Goal: Task Accomplishment & Management: Use online tool/utility

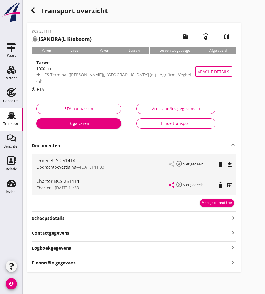
drag, startPoint x: 8, startPoint y: 117, endPoint x: 11, endPoint y: 108, distance: 9.7
click at [8, 117] on icon "Transport" at bounding box center [11, 115] width 9 height 9
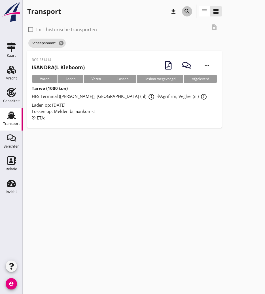
click at [191, 9] on div "search" at bounding box center [187, 11] width 10 height 7
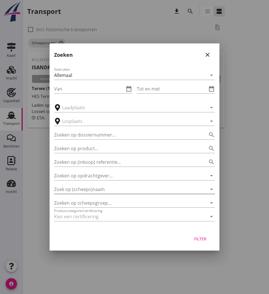
click at [64, 188] on input "Zoek op (scheeps)naam" at bounding box center [126, 188] width 145 height 9
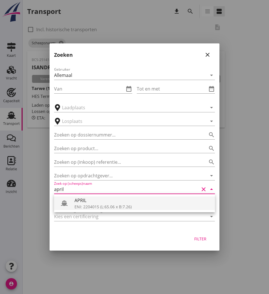
click at [124, 198] on div "APRIL" at bounding box center [143, 200] width 136 height 7
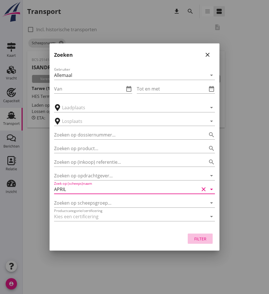
click at [201, 237] on div "Filter" at bounding box center [200, 238] width 16 height 6
type input "APRIL"
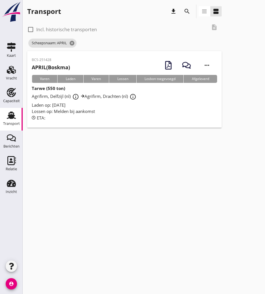
click at [57, 61] on p "BCS-251428" at bounding box center [51, 59] width 38 height 5
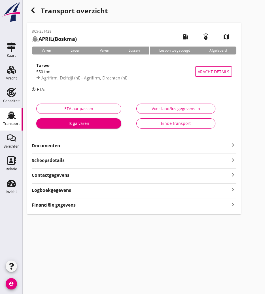
click at [70, 144] on strong "Documenten" at bounding box center [131, 145] width 198 height 7
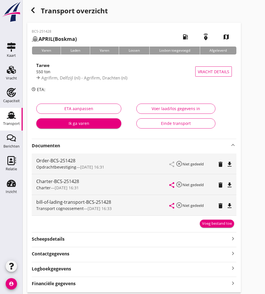
click at [231, 186] on icon "file_download" at bounding box center [229, 184] width 7 height 7
click at [14, 97] on icon "Capaciteit" at bounding box center [11, 92] width 9 height 9
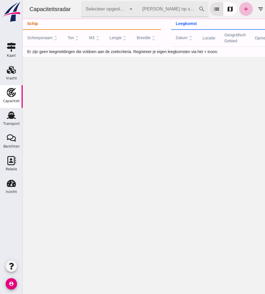
click at [179, 7] on input "[PERSON_NAME] op scheepsnaam" at bounding box center [168, 9] width 61 height 16
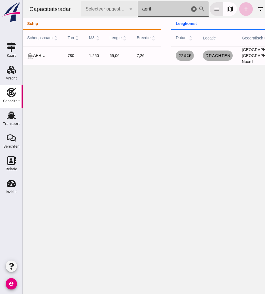
type input "april"
click at [186, 61] on link "[DATE]" at bounding box center [185, 55] width 18 height 10
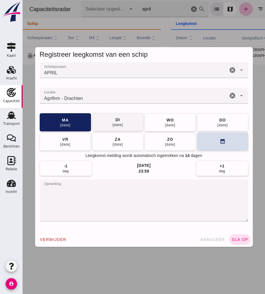
click at [105, 125] on button "[DATE]" at bounding box center [117, 122] width 51 height 18
click at [240, 238] on span "sla op" at bounding box center [240, 239] width 17 height 5
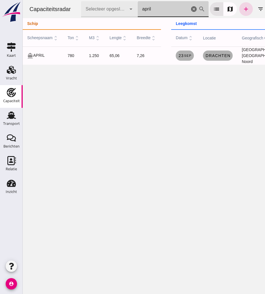
drag, startPoint x: 171, startPoint y: 9, endPoint x: 101, endPoint y: 39, distance: 75.8
click at [98, 22] on div "Capaciteitsradar Selecteer opgeslagen filter Selecteer opgeslagen filter cancel…" at bounding box center [144, 32] width 242 height 65
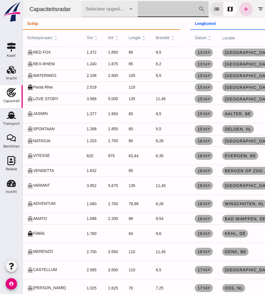
click at [193, 7] on input "[PERSON_NAME] op scheepsnaam" at bounding box center [167, 9] width 58 height 16
click at [15, 130] on link "Berichten Berichten" at bounding box center [11, 141] width 23 height 23
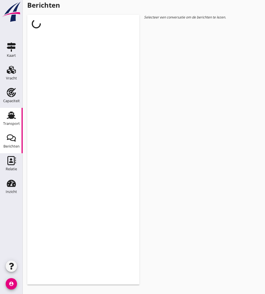
click at [15, 126] on div "Transport" at bounding box center [11, 124] width 17 height 8
